Goal: Subscribe to service/newsletter

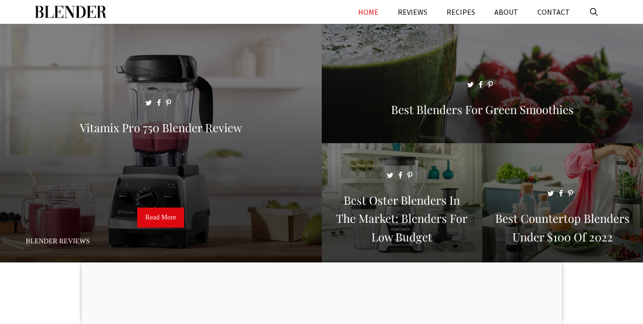
click at [387, 7] on link "HOME" at bounding box center [368, 12] width 40 height 24
click at [317, 263] on div at bounding box center [321, 263] width 480 height 0
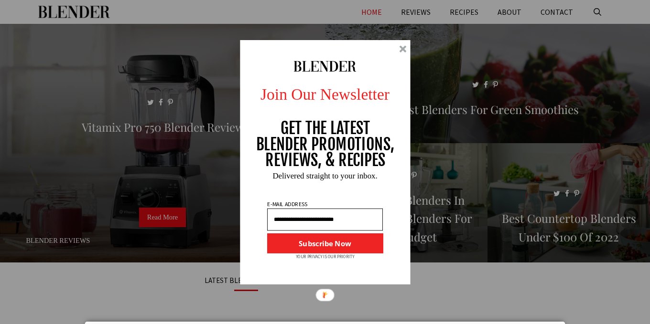
type input "**********"
click at [365, 219] on input "**********" at bounding box center [325, 219] width 116 height 22
